Goal: Communication & Community: Answer question/provide support

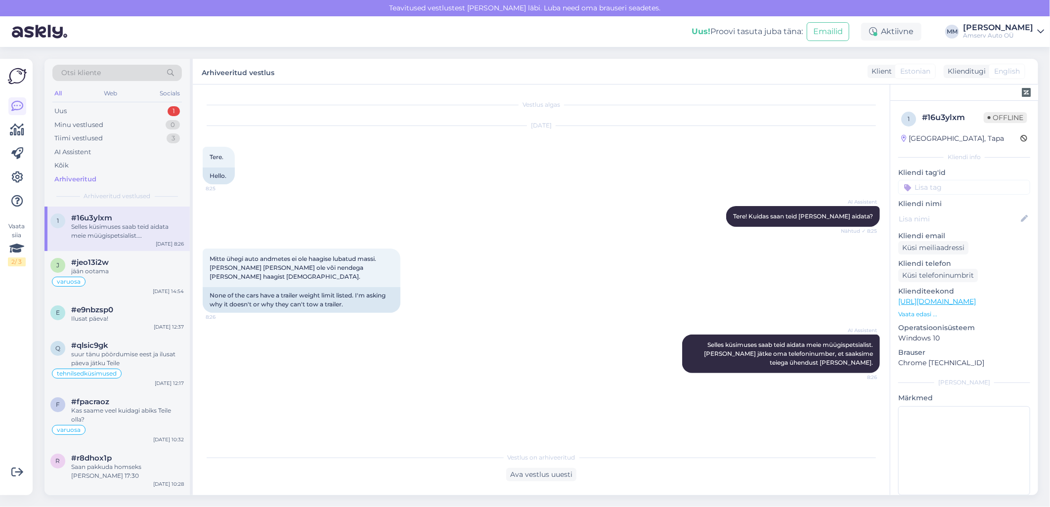
click at [122, 110] on div "Uus 1" at bounding box center [117, 111] width 130 height 14
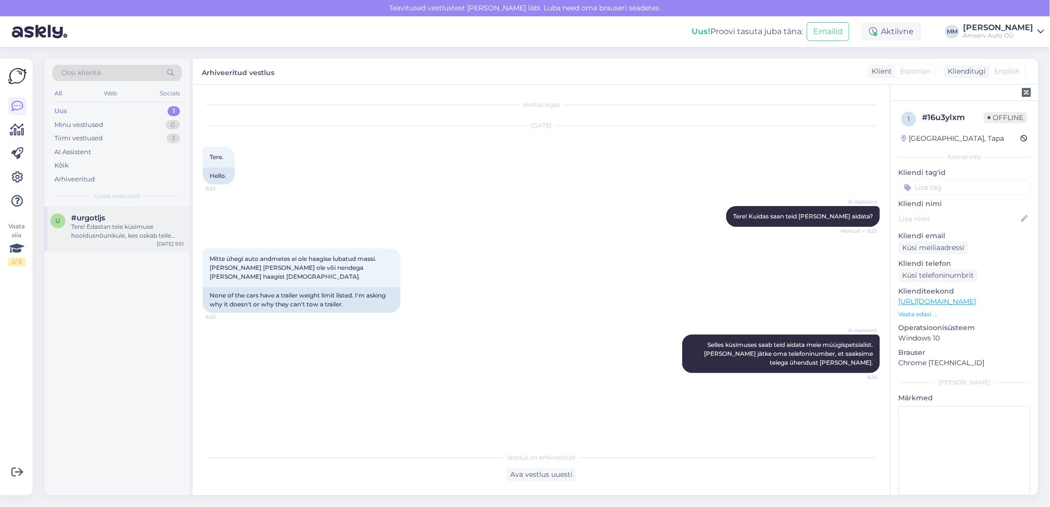
click at [98, 230] on div "Tere! Edastan teie küsimuse hooldusnõunikule, kes oskab teile täpsema vastuse a…" at bounding box center [127, 232] width 113 height 18
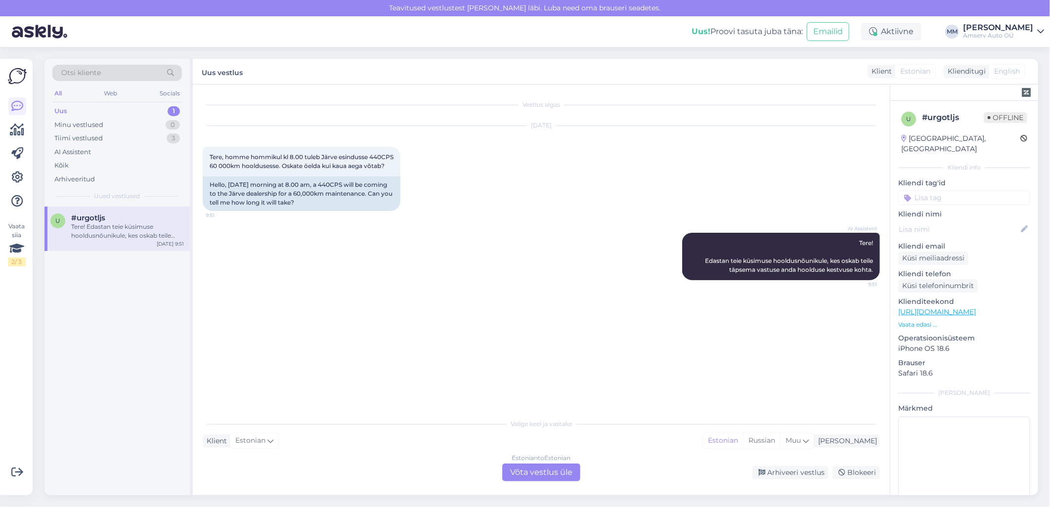
click at [521, 472] on div "Estonian to Estonian Võta vestlus üle" at bounding box center [541, 473] width 78 height 18
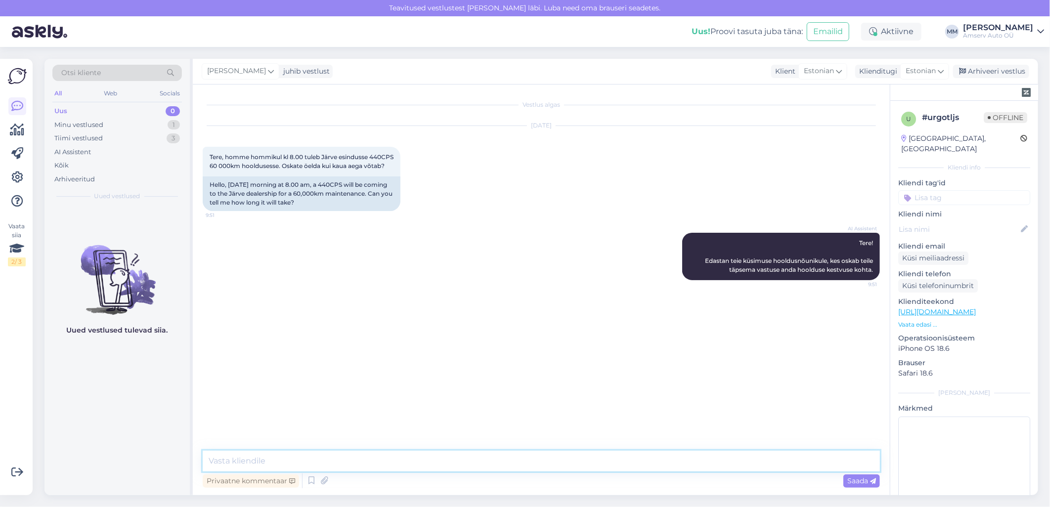
click at [473, 463] on textarea at bounding box center [542, 461] width 678 height 21
type textarea "Tere"
click at [319, 460] on textarea at bounding box center [542, 461] width 678 height 21
type textarea "üks hetk, palun"
click at [224, 165] on span "Tere, homme hommikul kl 8.00 tuleb Järve esindusse 440CPS 60 000km hooldusesse.…" at bounding box center [302, 161] width 185 height 16
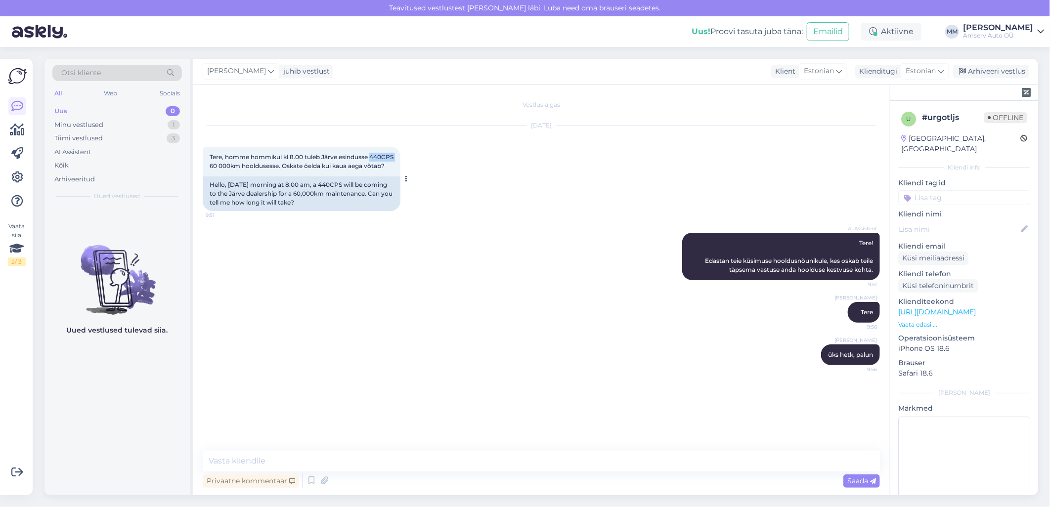
click at [224, 165] on span "Tere, homme hommikul kl 8.00 tuleb Järve esindusse 440CPS 60 000km hooldusesse.…" at bounding box center [302, 161] width 185 height 16
copy span "440CPS"
click at [349, 461] on textarea at bounding box center [542, 461] width 678 height 21
type textarea "Sõiduk peaks olema valmis [PERSON_NAME] 13:00"
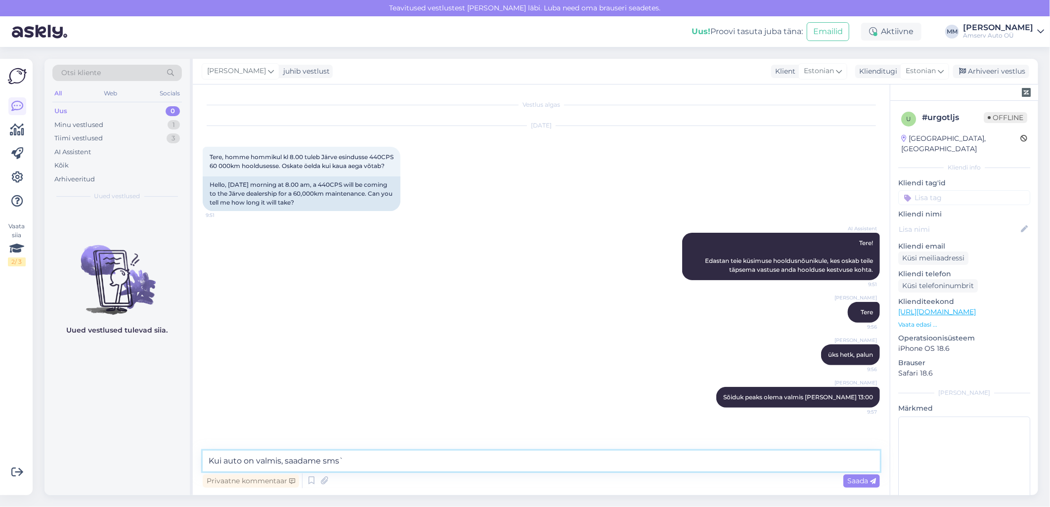
type textarea "Kui auto on valmis, saadame sms`i"
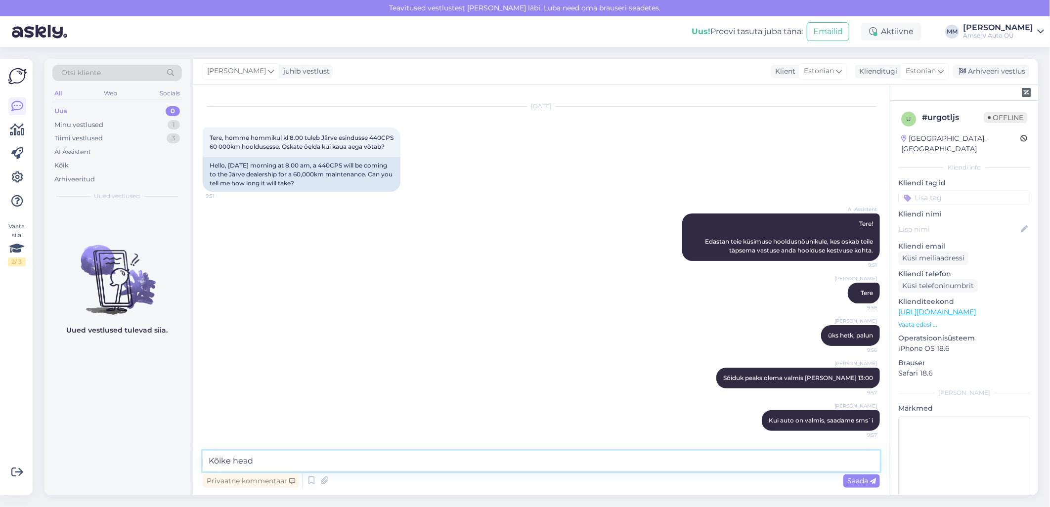
type textarea "Kõike head!"
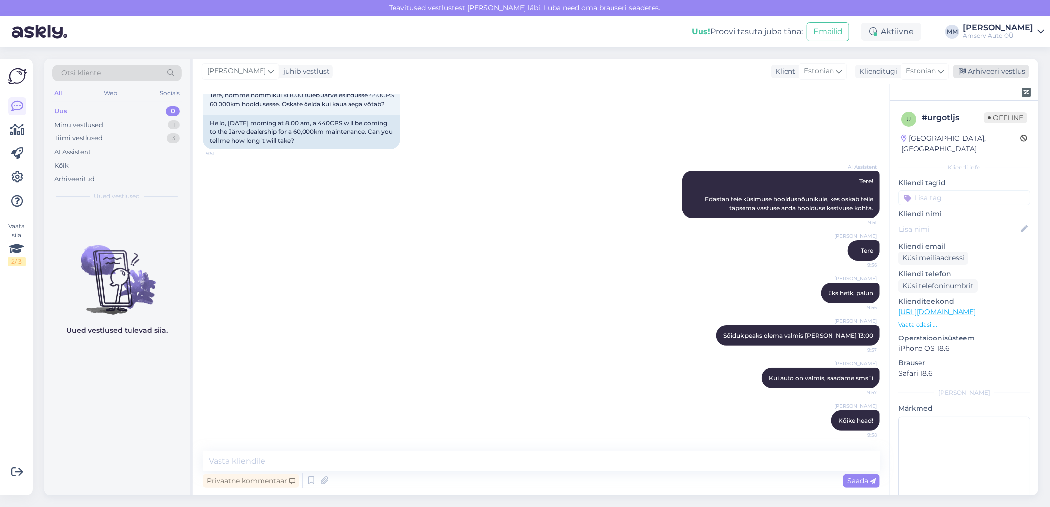
click at [992, 76] on div "Arhiveeri vestlus" at bounding box center [991, 71] width 76 height 13
